Goal: Task Accomplishment & Management: Manage account settings

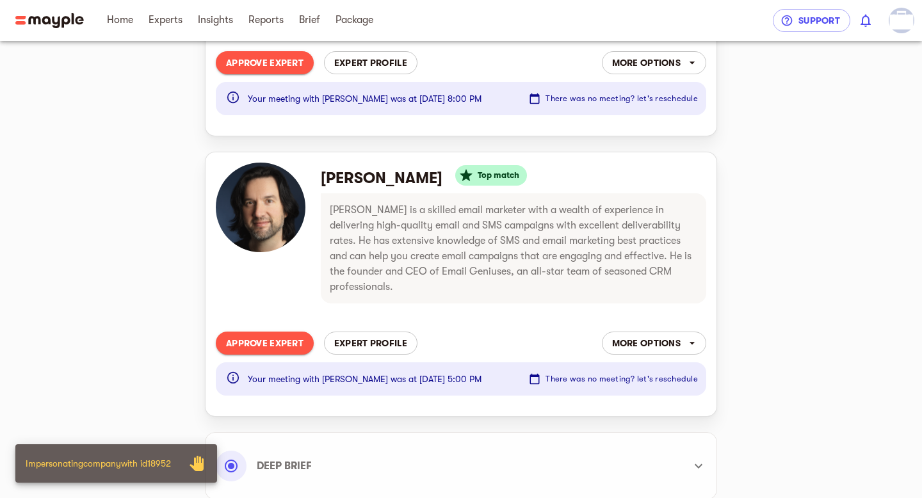
scroll to position [314, 0]
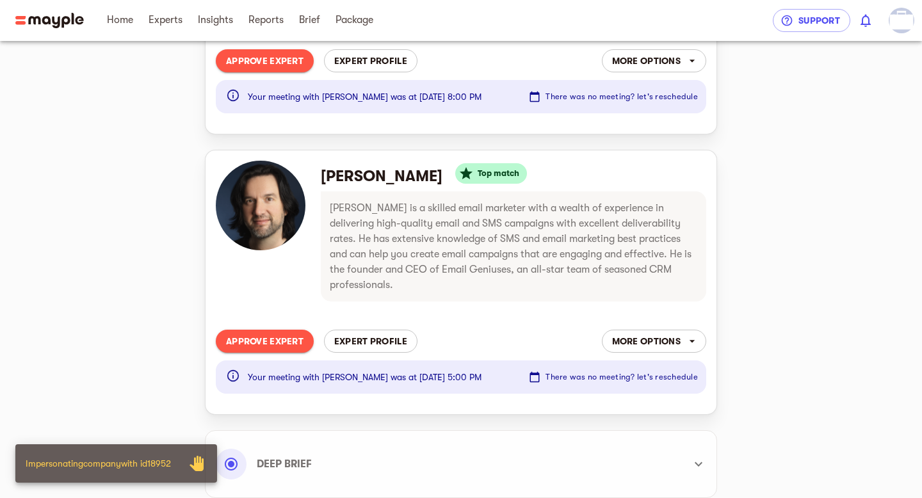
click at [685, 333] on span "More options" at bounding box center [654, 340] width 84 height 15
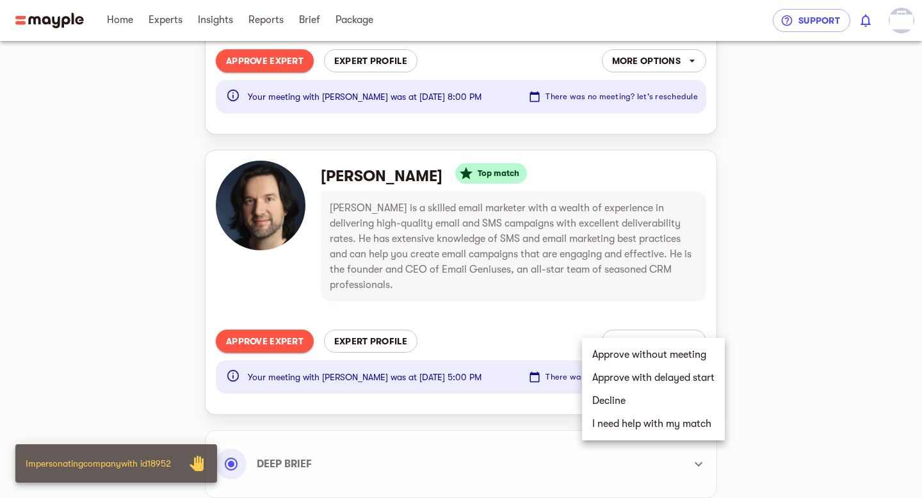
click at [623, 405] on li "Decline" at bounding box center [653, 400] width 143 height 23
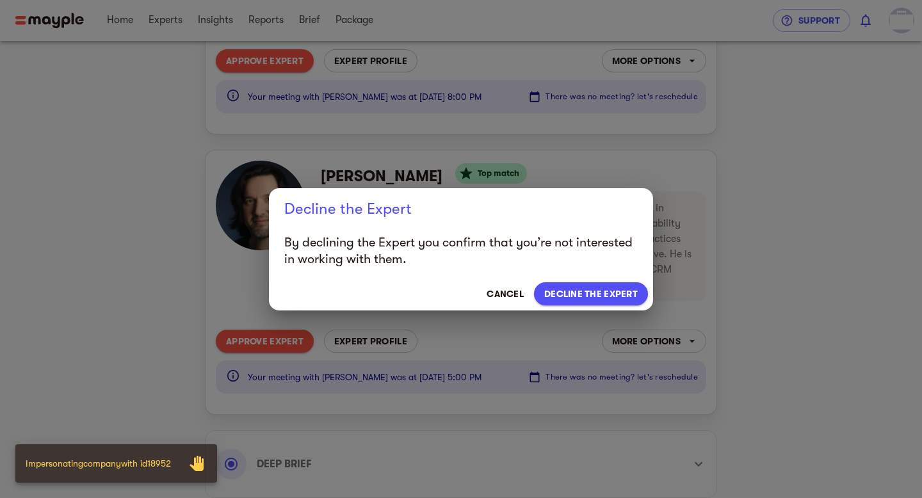
click at [601, 292] on span "Decline the expert" at bounding box center [590, 293] width 93 height 15
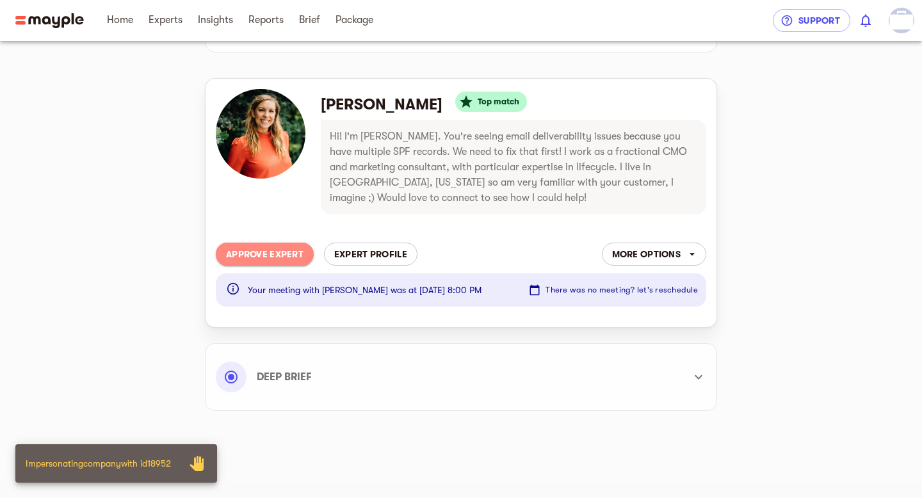
click at [273, 252] on span "Approve Expert" at bounding box center [264, 253] width 77 height 15
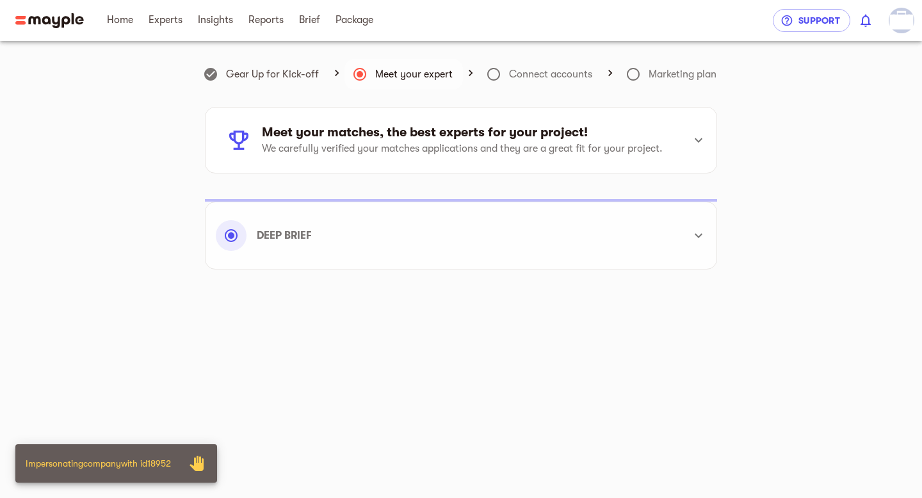
scroll to position [15, 0]
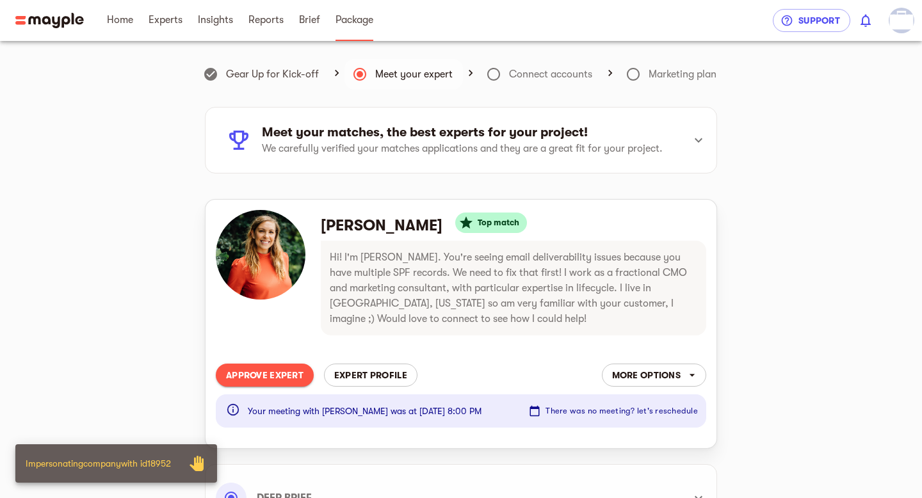
click at [349, 29] on link "Package" at bounding box center [354, 20] width 38 height 41
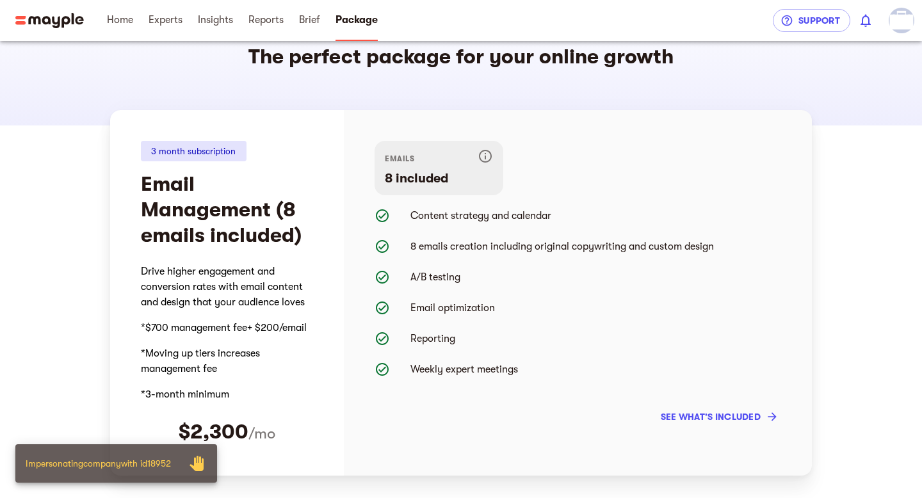
scroll to position [52, 0]
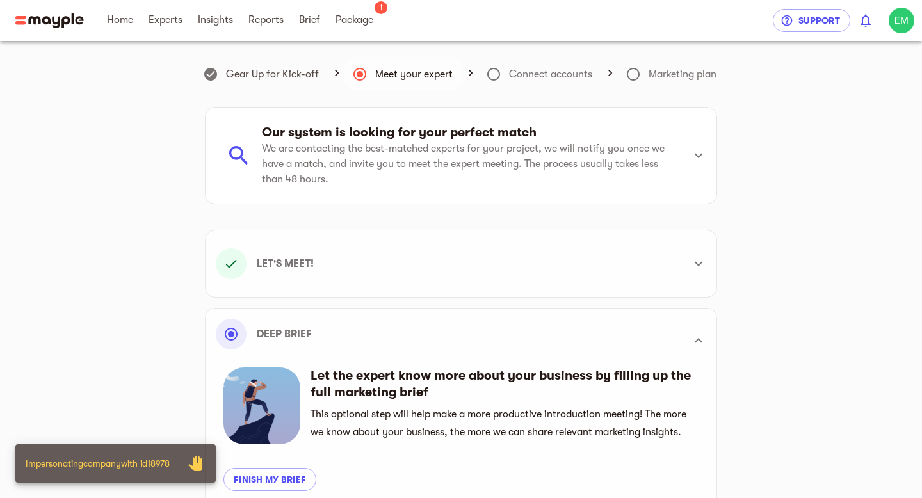
scroll to position [333, 0]
drag, startPoint x: 381, startPoint y: 16, endPoint x: 349, endPoint y: 19, distance: 32.8
click at [380, 16] on span "Package 1" at bounding box center [354, 20] width 53 height 41
click at [349, 19] on span "Package" at bounding box center [354, 19] width 38 height 15
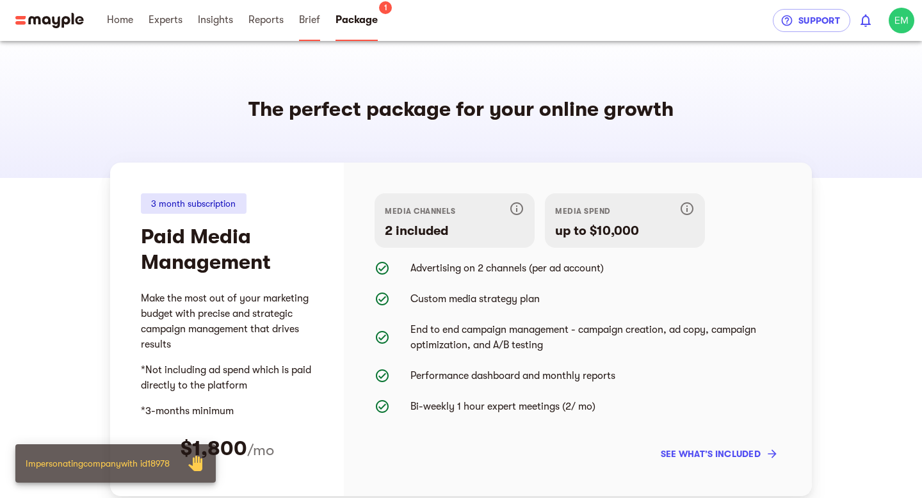
click at [307, 26] on span "Brief" at bounding box center [309, 19] width 21 height 15
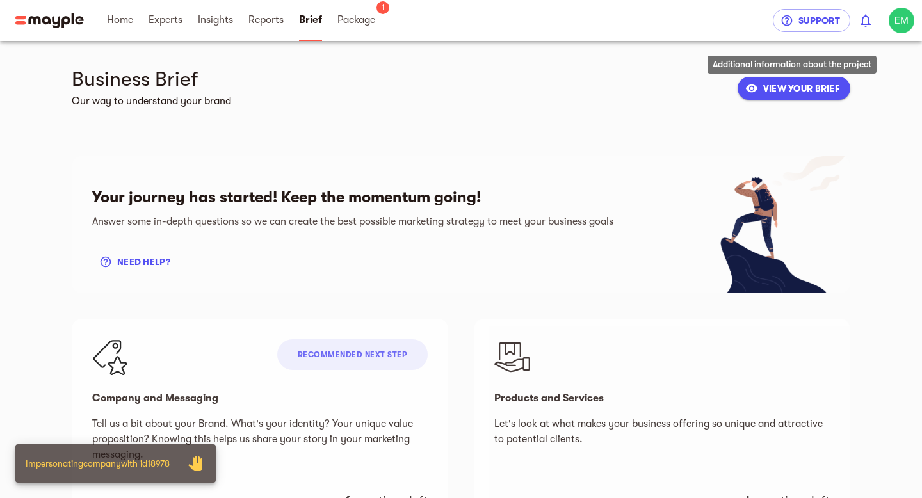
click at [790, 84] on span "VIEW YOUR BRIEF" at bounding box center [793, 88] width 92 height 15
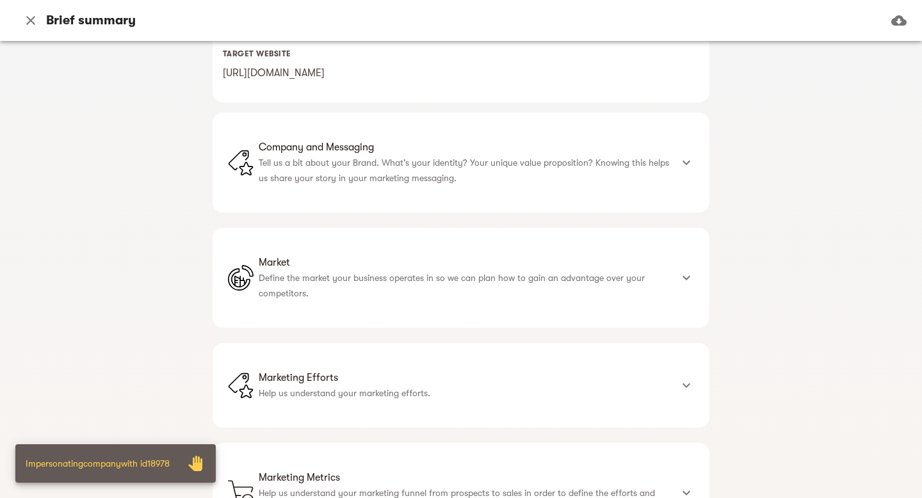
scroll to position [331, 0]
drag, startPoint x: 234, startPoint y: 109, endPoint x: 273, endPoint y: 140, distance: 49.3
click at [235, 113] on div "empoweryoursacredvenus Business brief Basic brief Preliminary questions about b…" at bounding box center [460, 148] width 497 height 785
click at [347, 157] on p "Tell us a bit about your Brand. What's your identity? Your unique value proposi…" at bounding box center [465, 168] width 412 height 31
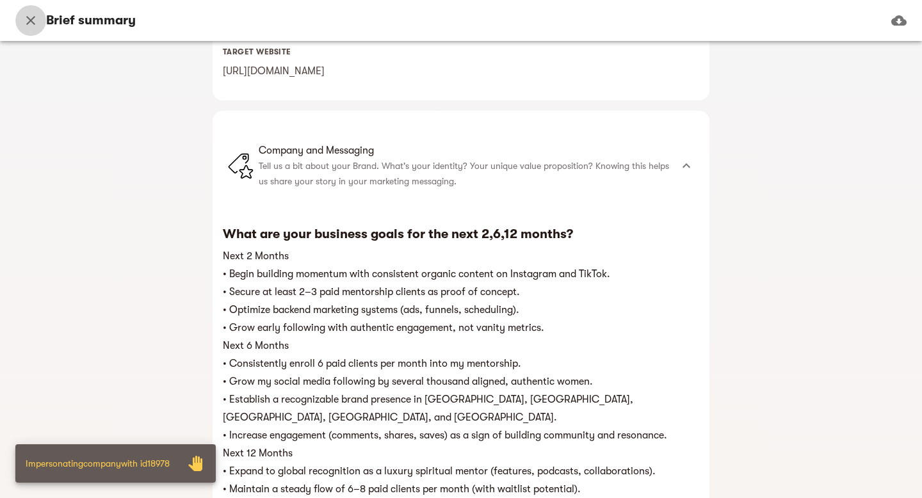
click at [33, 20] on icon "button" at bounding box center [30, 20] width 15 height 15
